Goal: Task Accomplishment & Management: Manage account settings

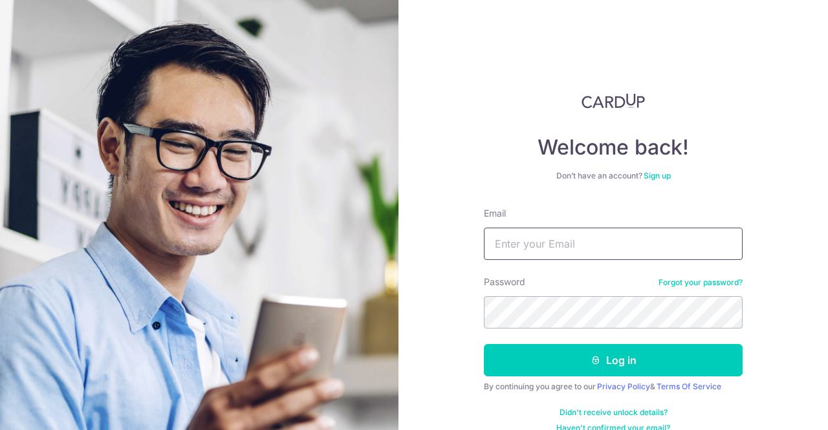
click at [515, 241] on input "Email" at bounding box center [613, 244] width 259 height 32
type input "[EMAIL_ADDRESS][DOMAIN_NAME]"
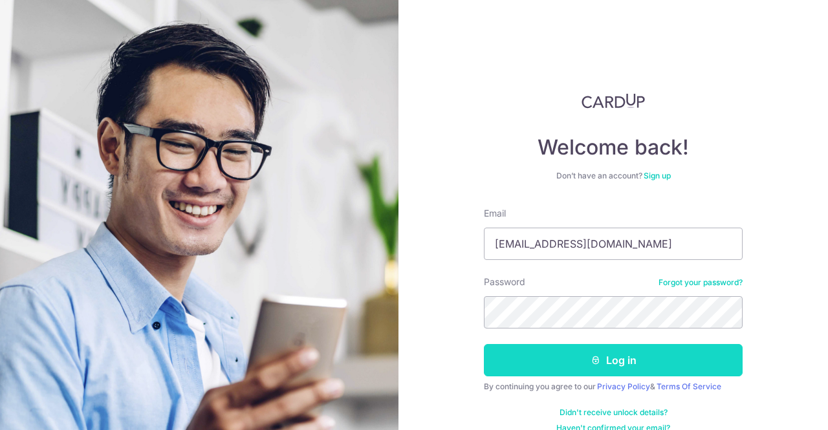
click at [577, 360] on button "Log in" at bounding box center [613, 360] width 259 height 32
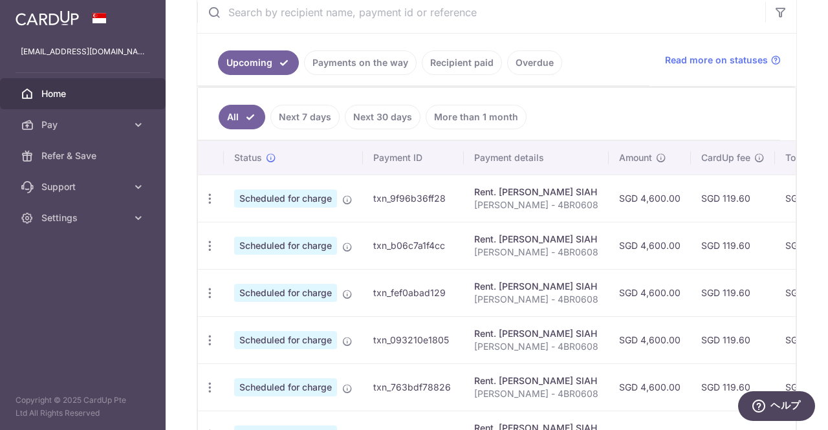
click at [318, 117] on link "Next 7 days" at bounding box center [304, 117] width 69 height 25
